Goal: Complete application form

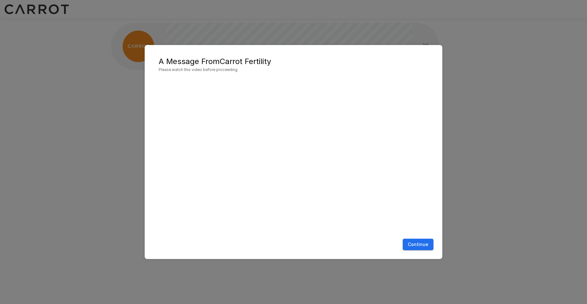
click at [417, 245] on button "Continue" at bounding box center [418, 244] width 31 height 12
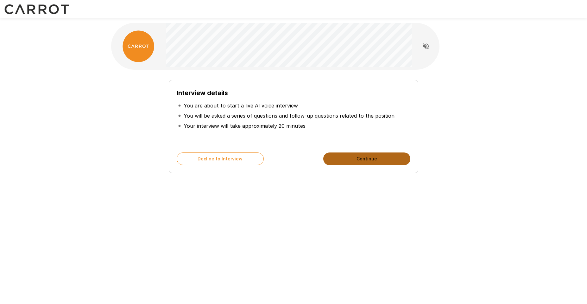
click at [348, 158] on button "Continue" at bounding box center [366, 158] width 87 height 13
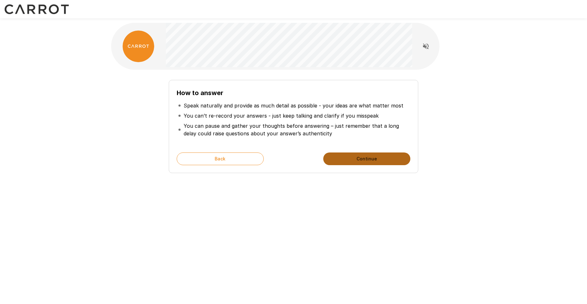
click at [390, 161] on button "Continue" at bounding box center [366, 158] width 87 height 13
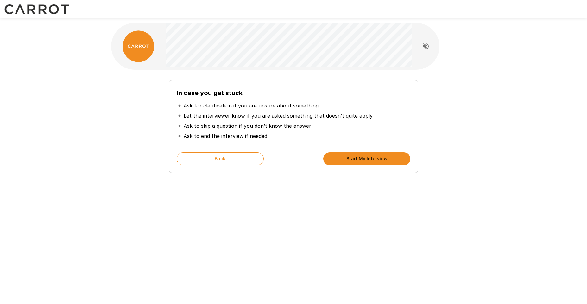
click at [373, 161] on button "Start My Interview" at bounding box center [366, 158] width 87 height 13
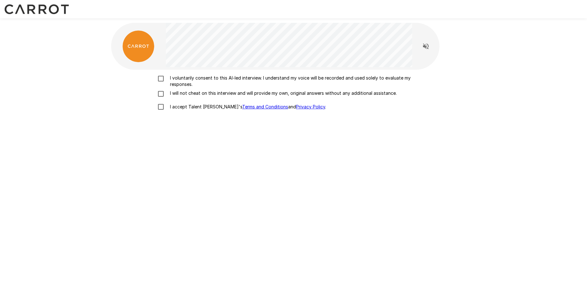
click at [217, 83] on p "I voluntarily consent to this AI-led interview. I understand my voice will be r…" at bounding box center [299, 81] width 265 height 13
click at [214, 95] on p "I will not cheat on this interview and will provide my own, original answers wi…" at bounding box center [281, 93] width 229 height 6
click at [198, 110] on p "I accept Talent Llama's Terms and Conditions and Privacy Policy ." at bounding box center [246, 107] width 159 height 6
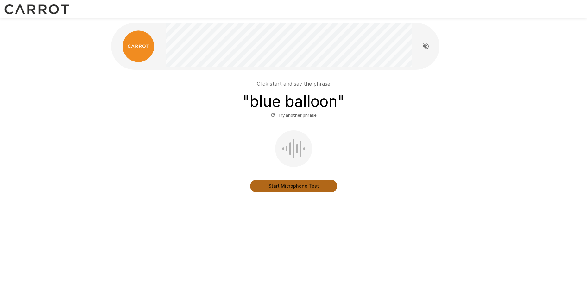
click at [296, 184] on button "Start Microphone Test" at bounding box center [293, 185] width 87 height 13
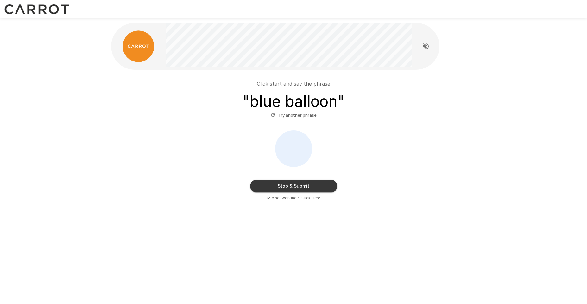
click at [299, 186] on button "Stop & Submit" at bounding box center [293, 185] width 87 height 13
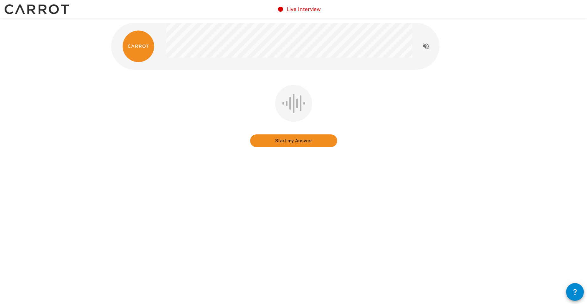
click at [300, 140] on button "Start my Answer" at bounding box center [293, 140] width 87 height 13
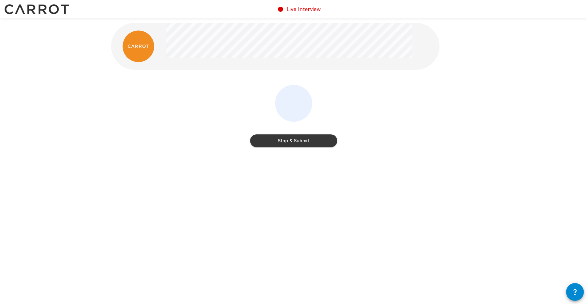
click at [311, 141] on button "Stop & Submit" at bounding box center [293, 140] width 87 height 13
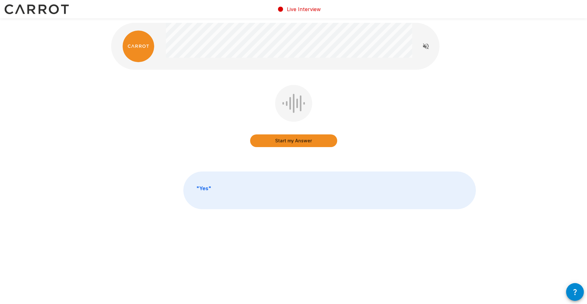
click at [300, 141] on button "Start my Answer" at bounding box center [293, 140] width 87 height 13
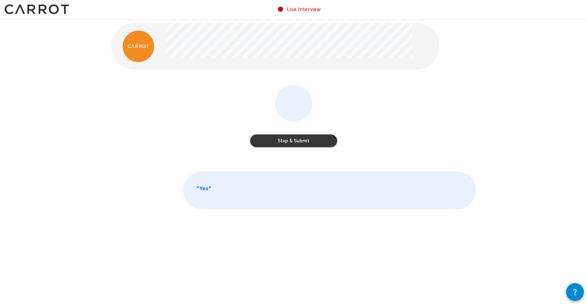
click at [310, 145] on button "Stop & Submit" at bounding box center [293, 140] width 87 height 13
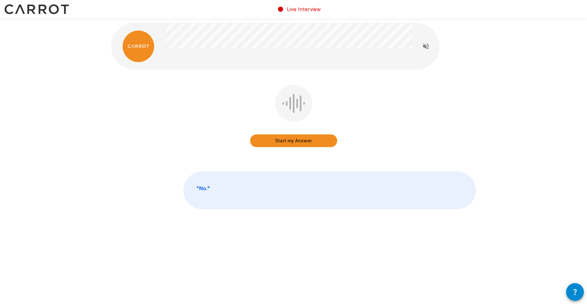
click at [299, 144] on button "Start my Answer" at bounding box center [293, 140] width 87 height 13
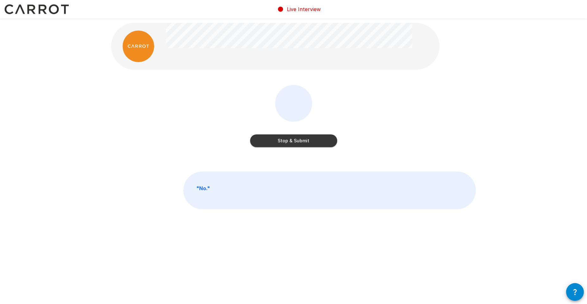
click at [290, 142] on button "Stop & Submit" at bounding box center [293, 140] width 87 height 13
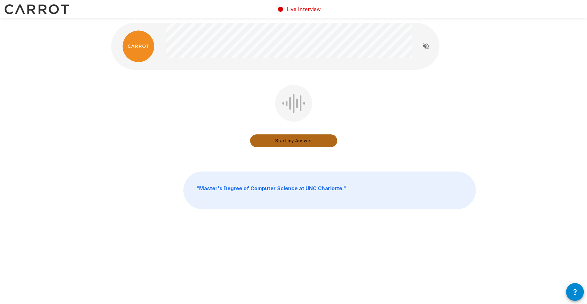
click at [283, 144] on button "Start my Answer" at bounding box center [293, 140] width 87 height 13
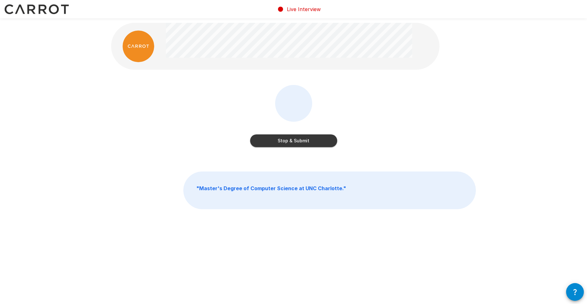
click at [312, 140] on button "Stop & Submit" at bounding box center [293, 140] width 87 height 13
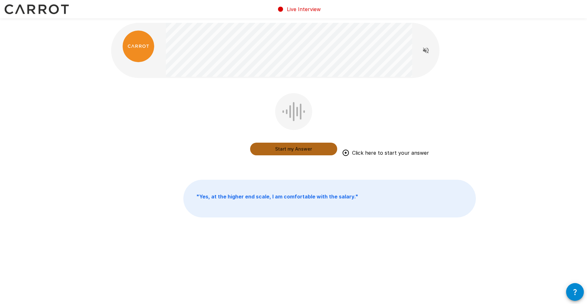
click at [300, 148] on button "Start my Answer" at bounding box center [293, 148] width 87 height 13
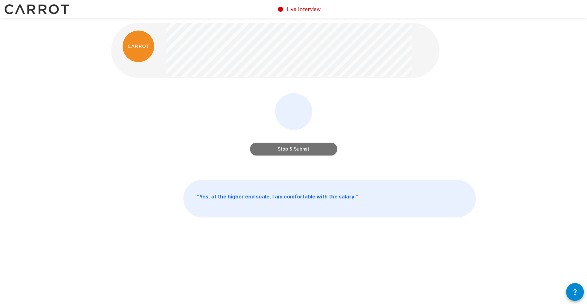
click at [298, 149] on button "Stop & Submit" at bounding box center [293, 148] width 87 height 13
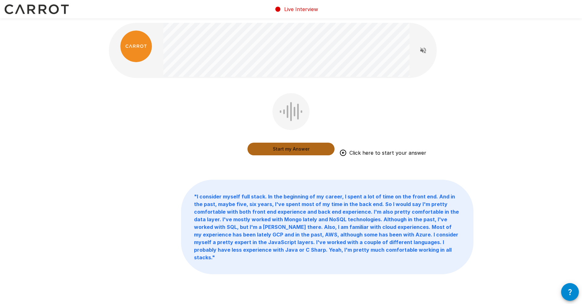
click at [309, 148] on button "Start my Answer" at bounding box center [291, 148] width 87 height 13
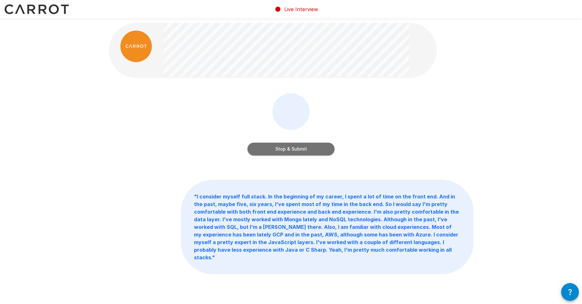
click at [311, 151] on button "Stop & Submit" at bounding box center [291, 148] width 87 height 13
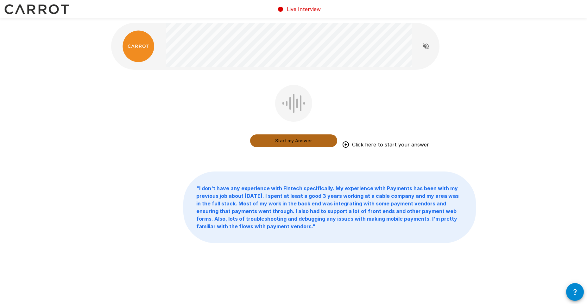
click at [300, 141] on button "Start my Answer" at bounding box center [293, 140] width 87 height 13
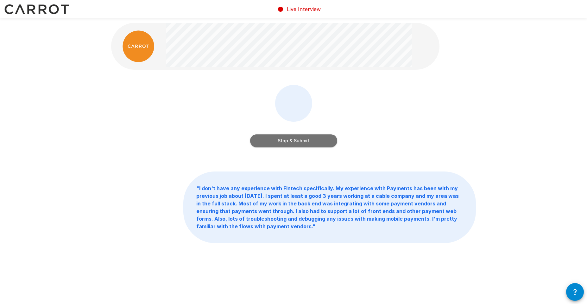
click at [284, 141] on button "Stop & Submit" at bounding box center [293, 140] width 87 height 13
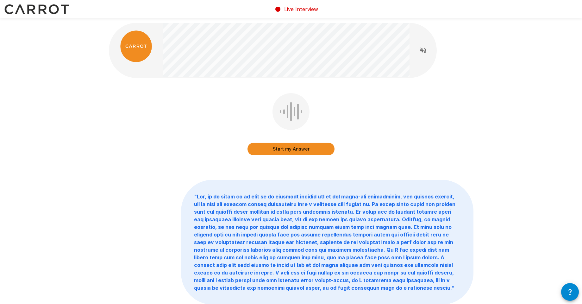
click at [497, 111] on div "Start my Answer " "" at bounding box center [291, 177] width 582 height 355
click at [321, 150] on button "Start my Answer" at bounding box center [291, 148] width 87 height 13
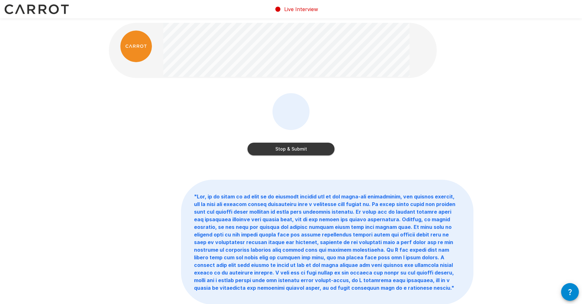
click at [316, 148] on button "Stop & Submit" at bounding box center [291, 148] width 87 height 13
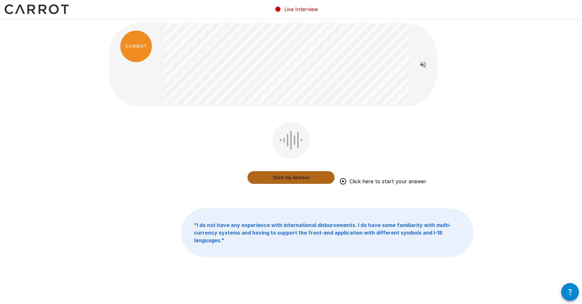
click at [314, 175] on button "Start my Answer" at bounding box center [291, 177] width 87 height 13
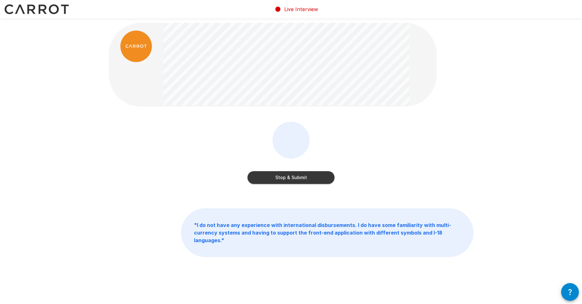
click at [317, 175] on button "Stop & Submit" at bounding box center [291, 177] width 87 height 13
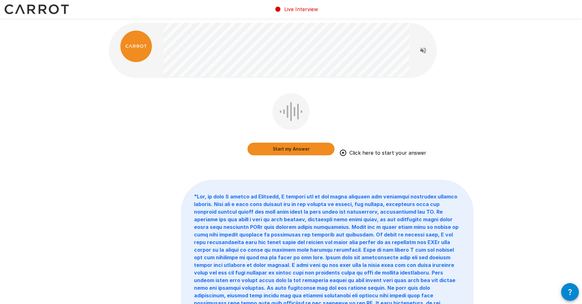
click at [316, 148] on button "Start my Answer" at bounding box center [291, 148] width 87 height 13
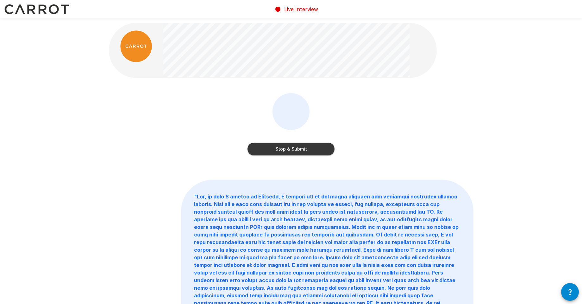
click at [320, 151] on button "Stop & Submit" at bounding box center [291, 148] width 87 height 13
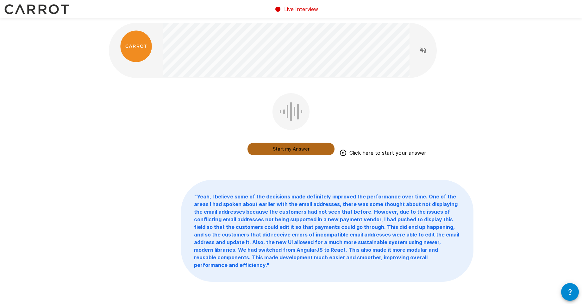
click at [283, 149] on button "Start my Answer" at bounding box center [291, 148] width 87 height 13
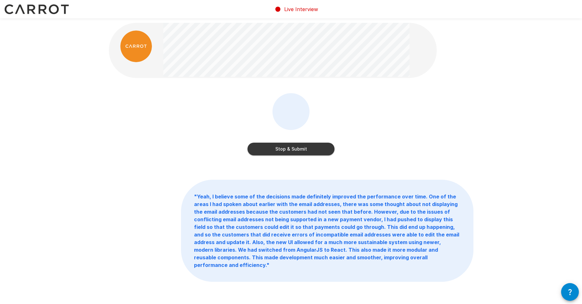
click at [311, 150] on button "Stop & Submit" at bounding box center [291, 148] width 87 height 13
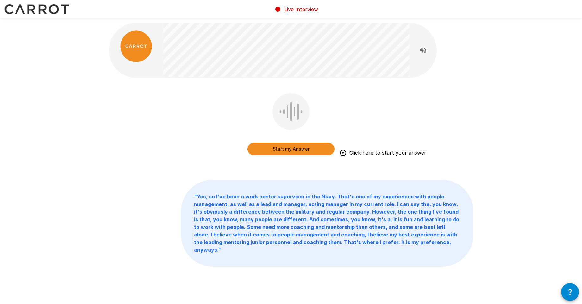
click at [299, 147] on button "Start my Answer" at bounding box center [291, 148] width 87 height 13
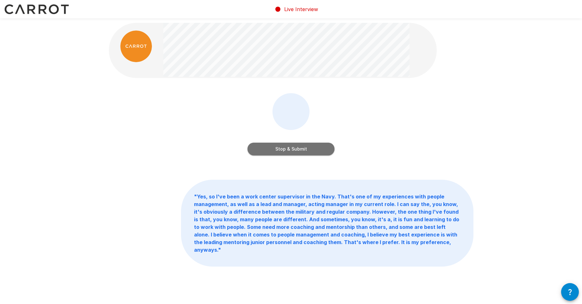
click at [300, 149] on button "Stop & Submit" at bounding box center [291, 148] width 87 height 13
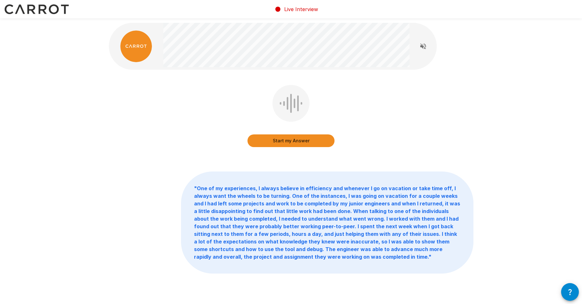
click at [314, 143] on button "Start my Answer" at bounding box center [291, 140] width 87 height 13
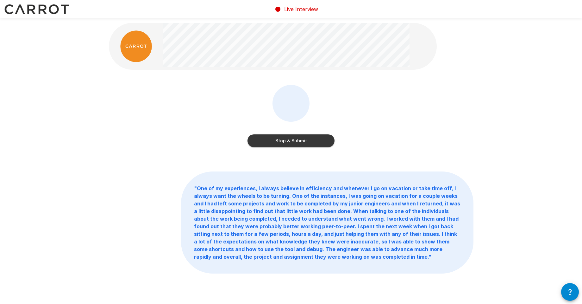
click at [310, 140] on button "Stop & Submit" at bounding box center [291, 140] width 87 height 13
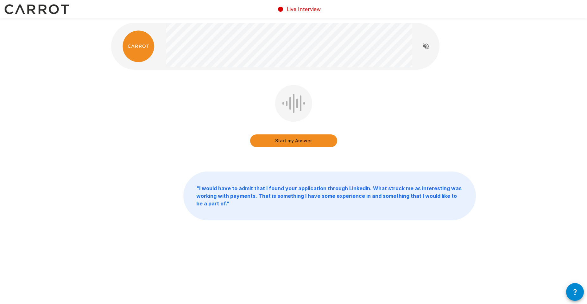
click at [306, 144] on button "Start my Answer" at bounding box center [293, 140] width 87 height 13
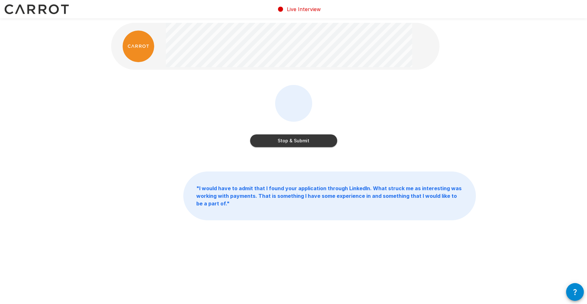
click at [306, 143] on button "Stop & Submit" at bounding box center [293, 140] width 87 height 13
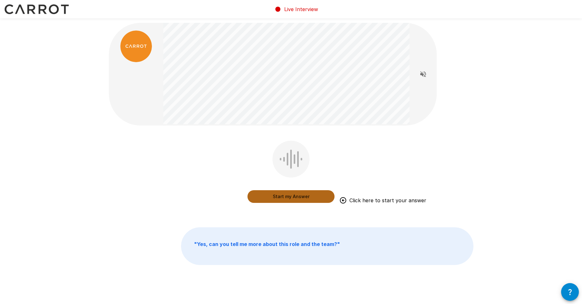
click at [306, 200] on button "Start my Answer" at bounding box center [291, 196] width 87 height 13
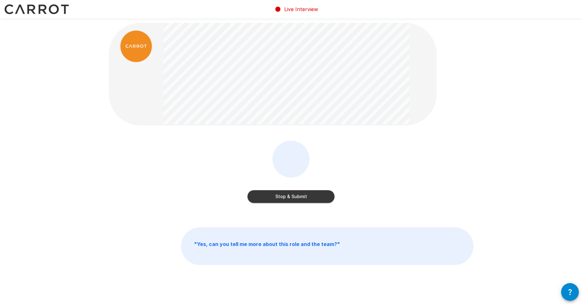
click at [334, 194] on button "Stop & Submit" at bounding box center [291, 196] width 87 height 13
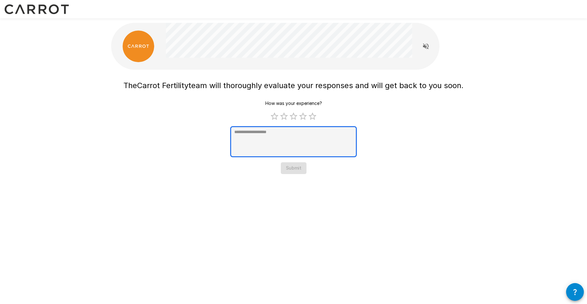
click at [336, 144] on textarea at bounding box center [293, 141] width 127 height 31
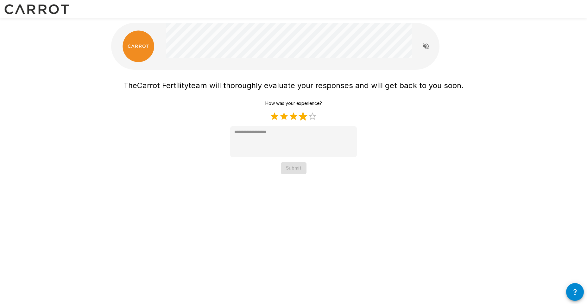
click at [304, 117] on label "4 Stars" at bounding box center [302, 115] width 9 height 9
type textarea "*"
click at [292, 165] on button "Submit" at bounding box center [294, 168] width 26 height 12
